Goal: Navigation & Orientation: Find specific page/section

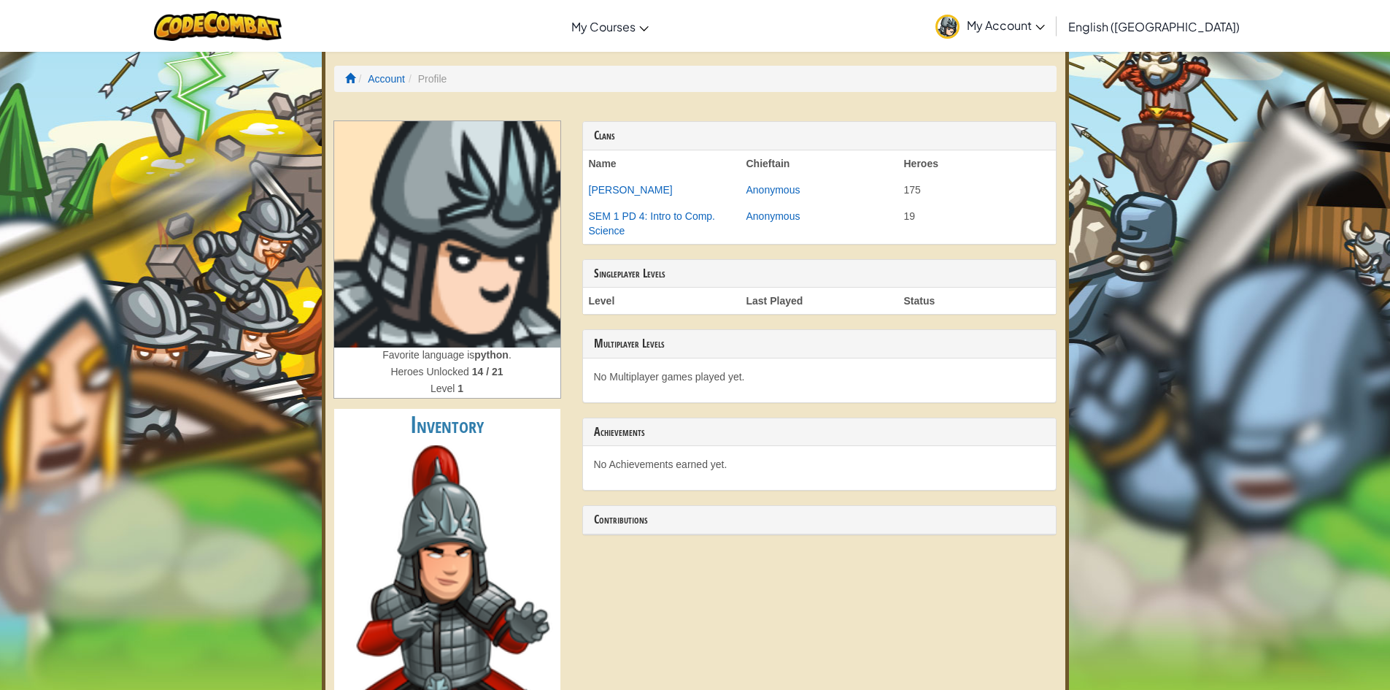
click at [717, 439] on div "Achievements" at bounding box center [819, 432] width 473 height 28
click at [720, 437] on h3 "Achievements" at bounding box center [819, 431] width 451 height 13
click at [670, 349] on h3 "Multiplayer Levels" at bounding box center [819, 343] width 451 height 13
click at [658, 291] on th "Level" at bounding box center [662, 301] width 158 height 26
click at [354, 74] on span at bounding box center [350, 78] width 10 height 10
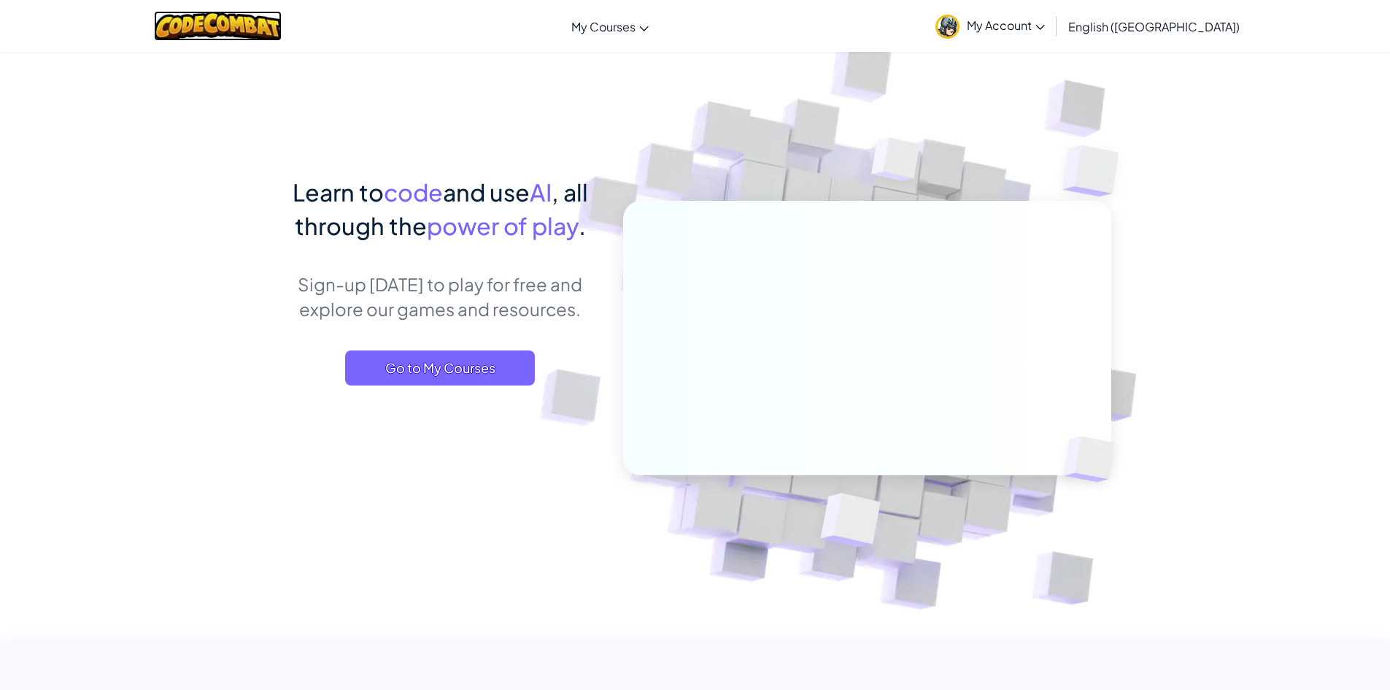
click at [253, 34] on img at bounding box center [218, 26] width 128 height 30
click at [418, 366] on span "Go to My Courses" at bounding box center [440, 367] width 190 height 35
